Goal: Information Seeking & Learning: Learn about a topic

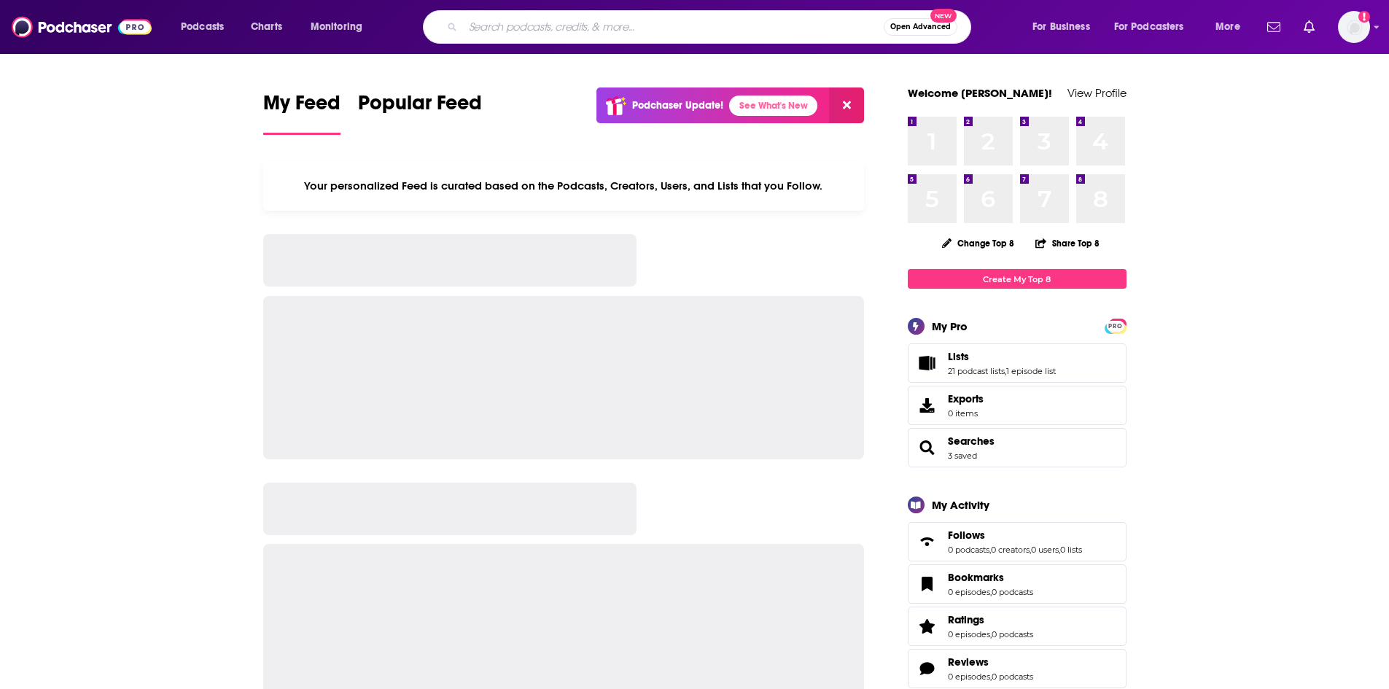
click at [498, 24] on input "Search podcasts, credits, & more..." at bounding box center [673, 26] width 421 height 23
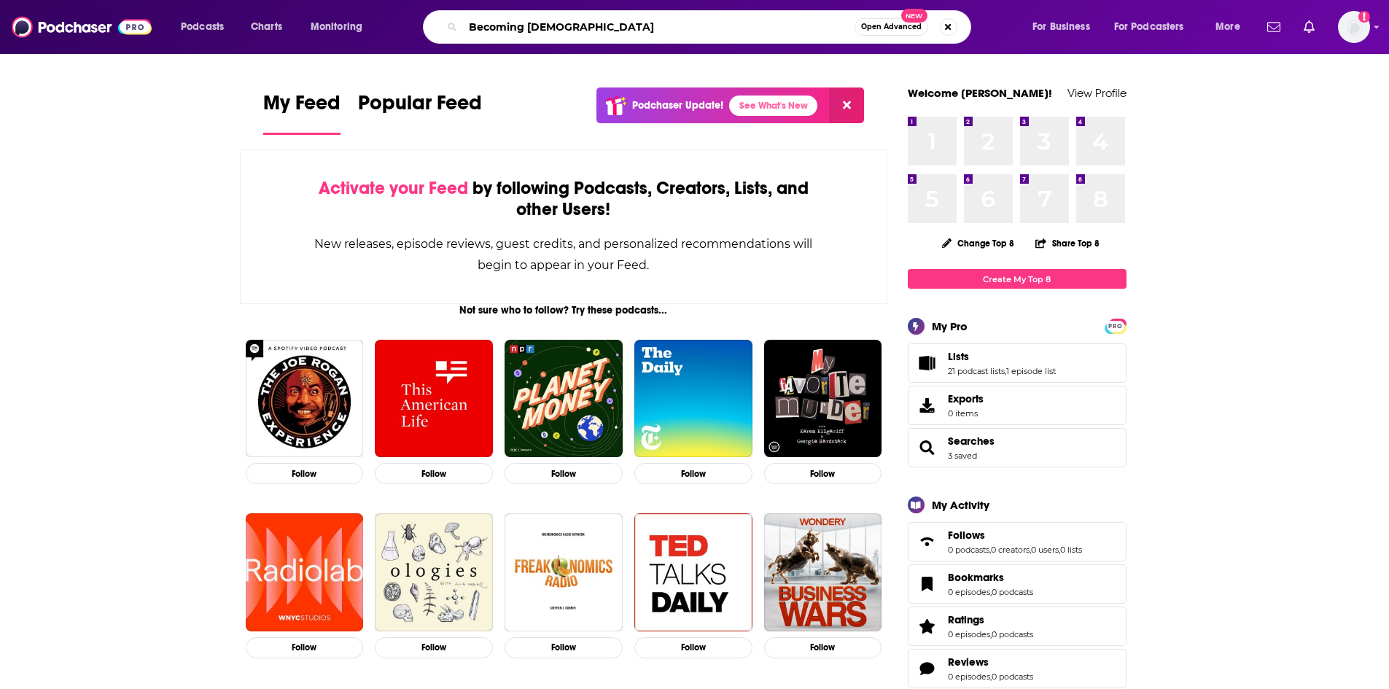
type input "Becoming [DEMOGRAPHIC_DATA]"
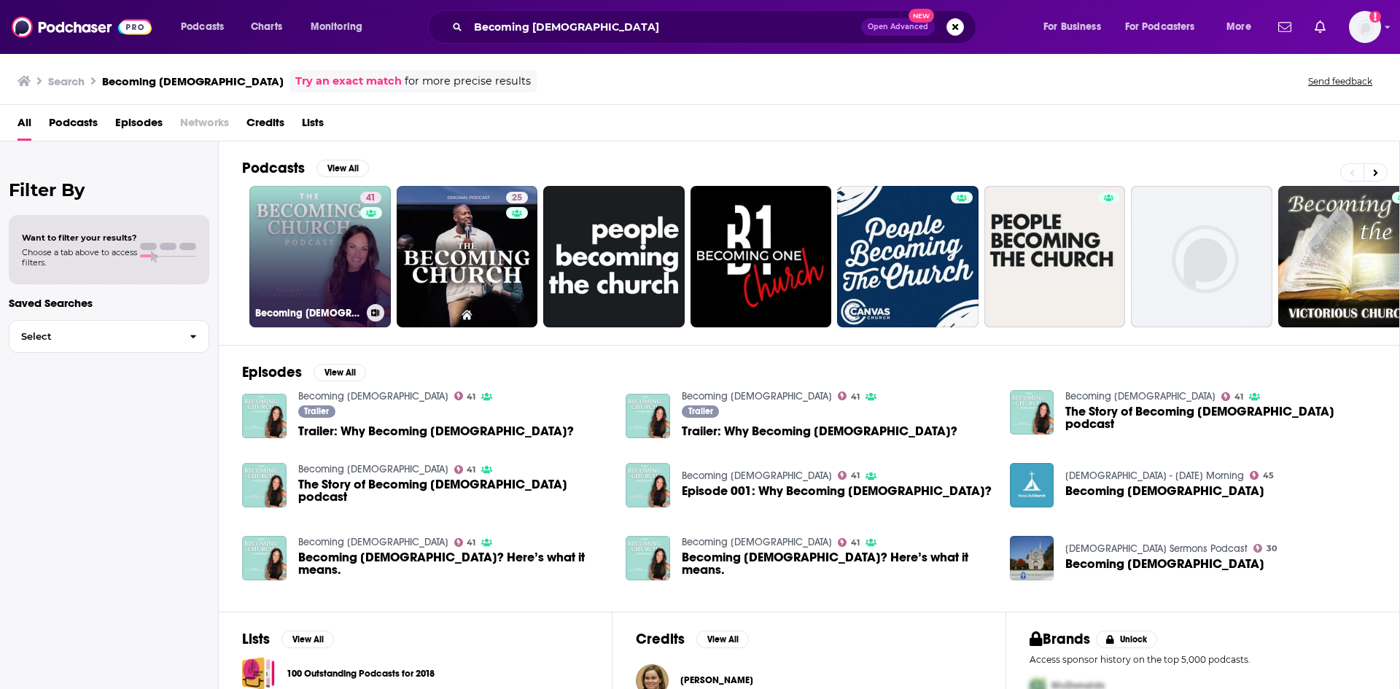
click at [330, 230] on link "41 Becoming [DEMOGRAPHIC_DATA]" at bounding box center [319, 256] width 141 height 141
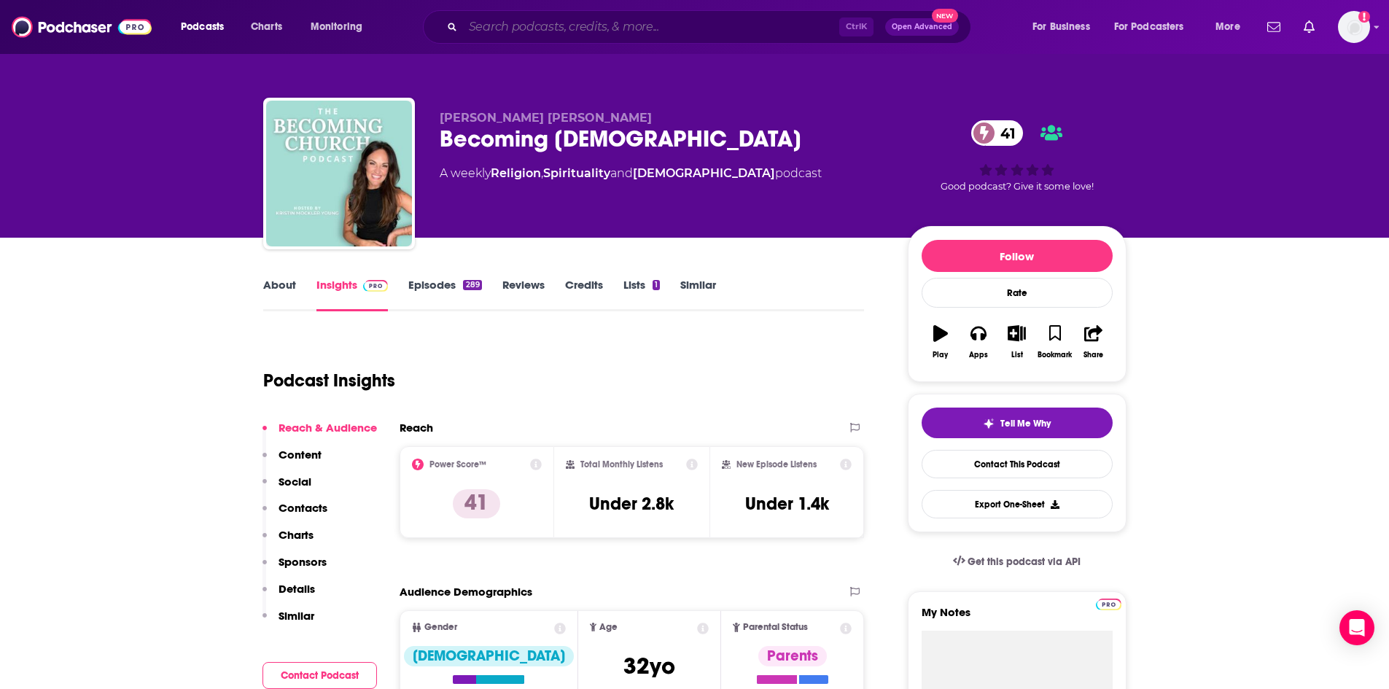
click at [663, 28] on input "Search podcasts, credits, & more..." at bounding box center [651, 26] width 376 height 23
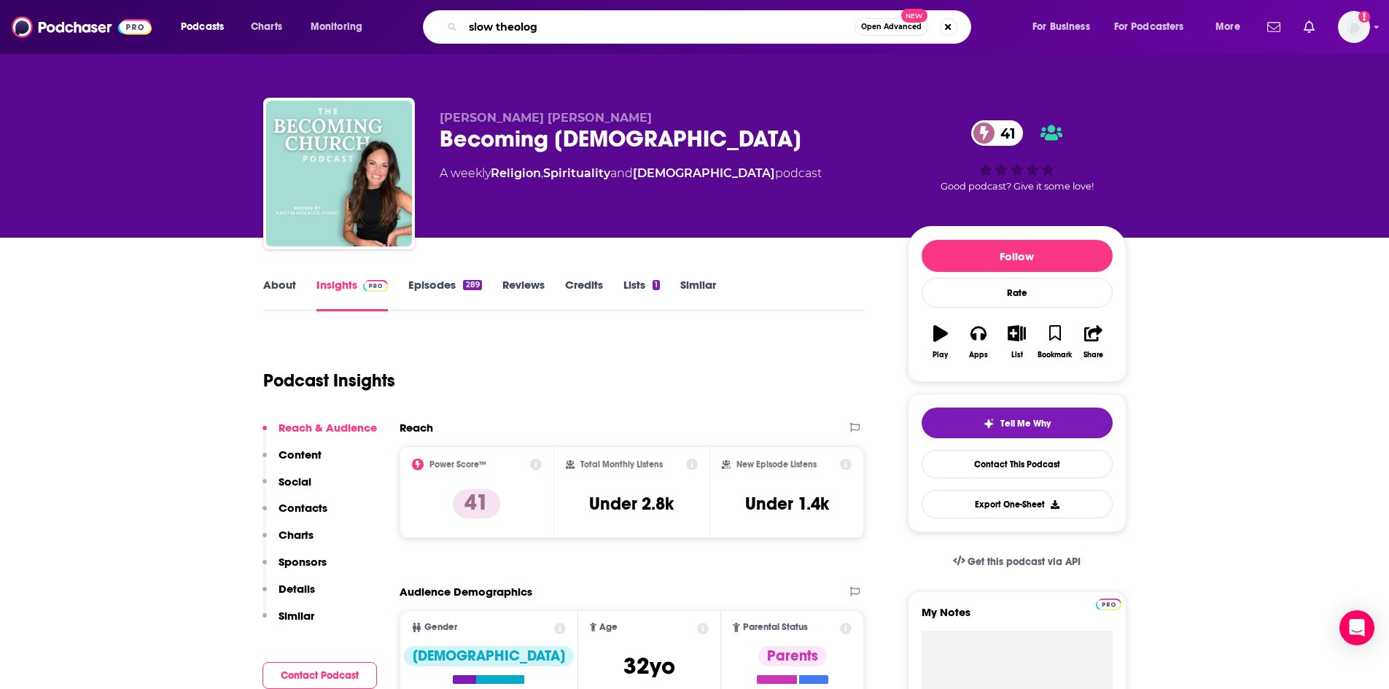
type input "slow theology"
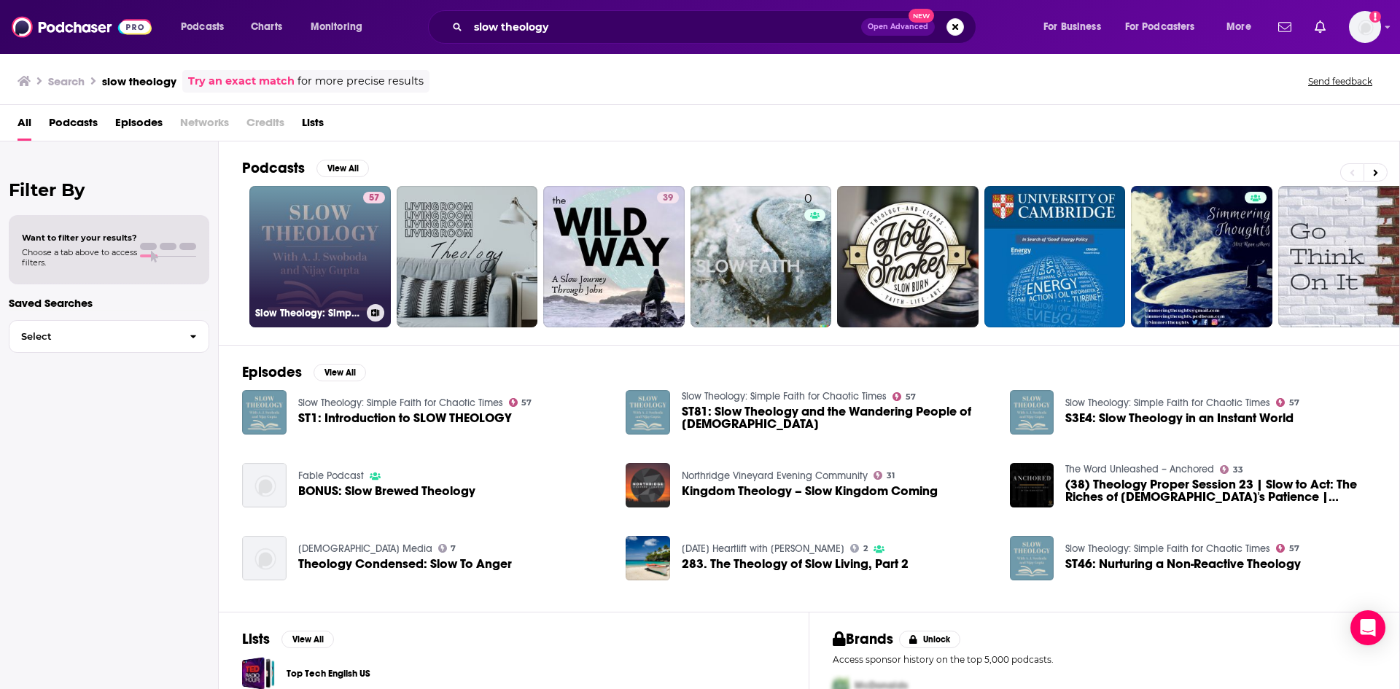
click at [355, 245] on link "57 Slow Theology: Simple Faith for Chaotic Times" at bounding box center [319, 256] width 141 height 141
